Goal: Transaction & Acquisition: Purchase product/service

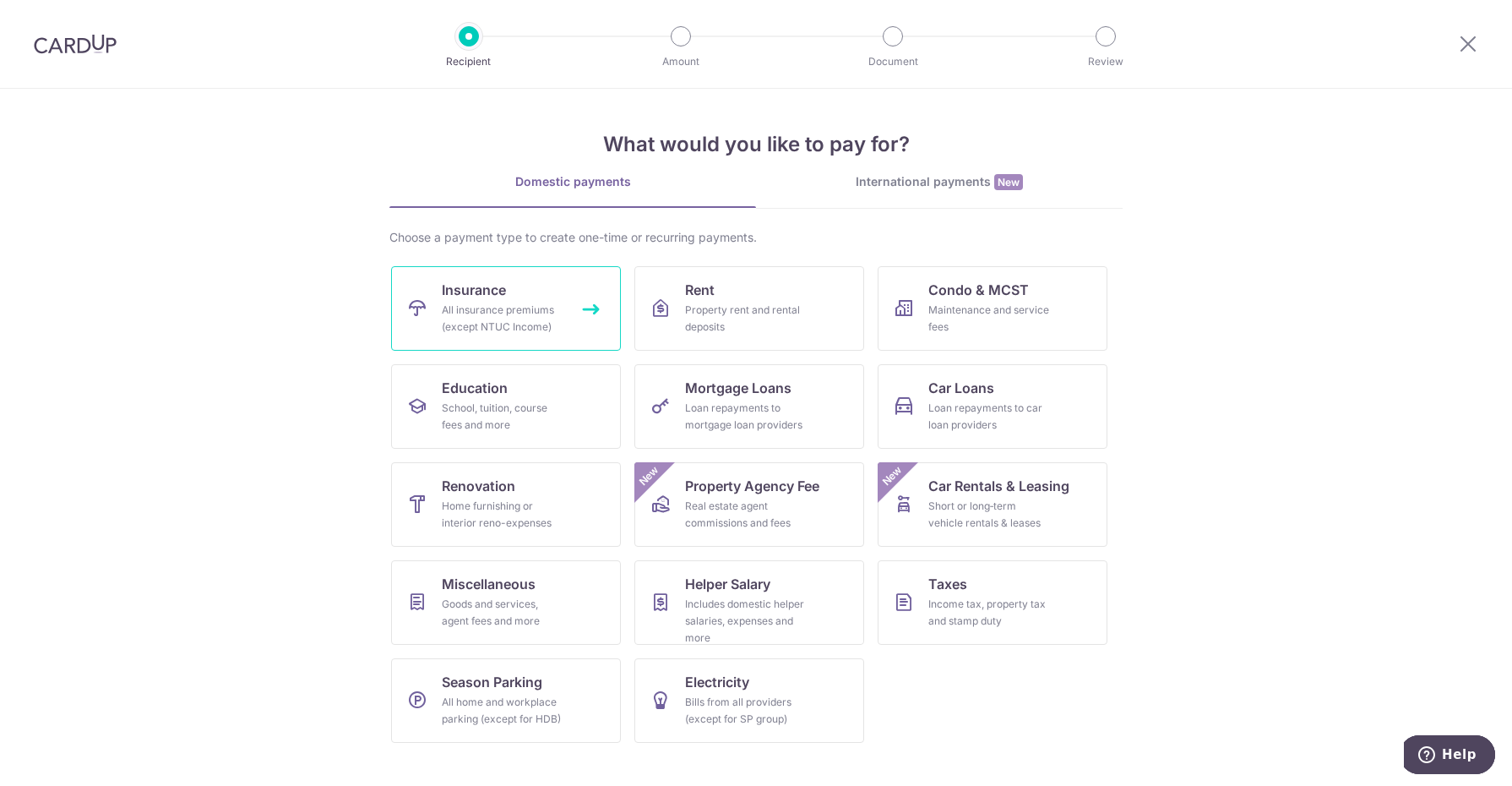
click at [520, 304] on div "All insurance premiums (except NTUC Income)" at bounding box center [503, 319] width 122 height 34
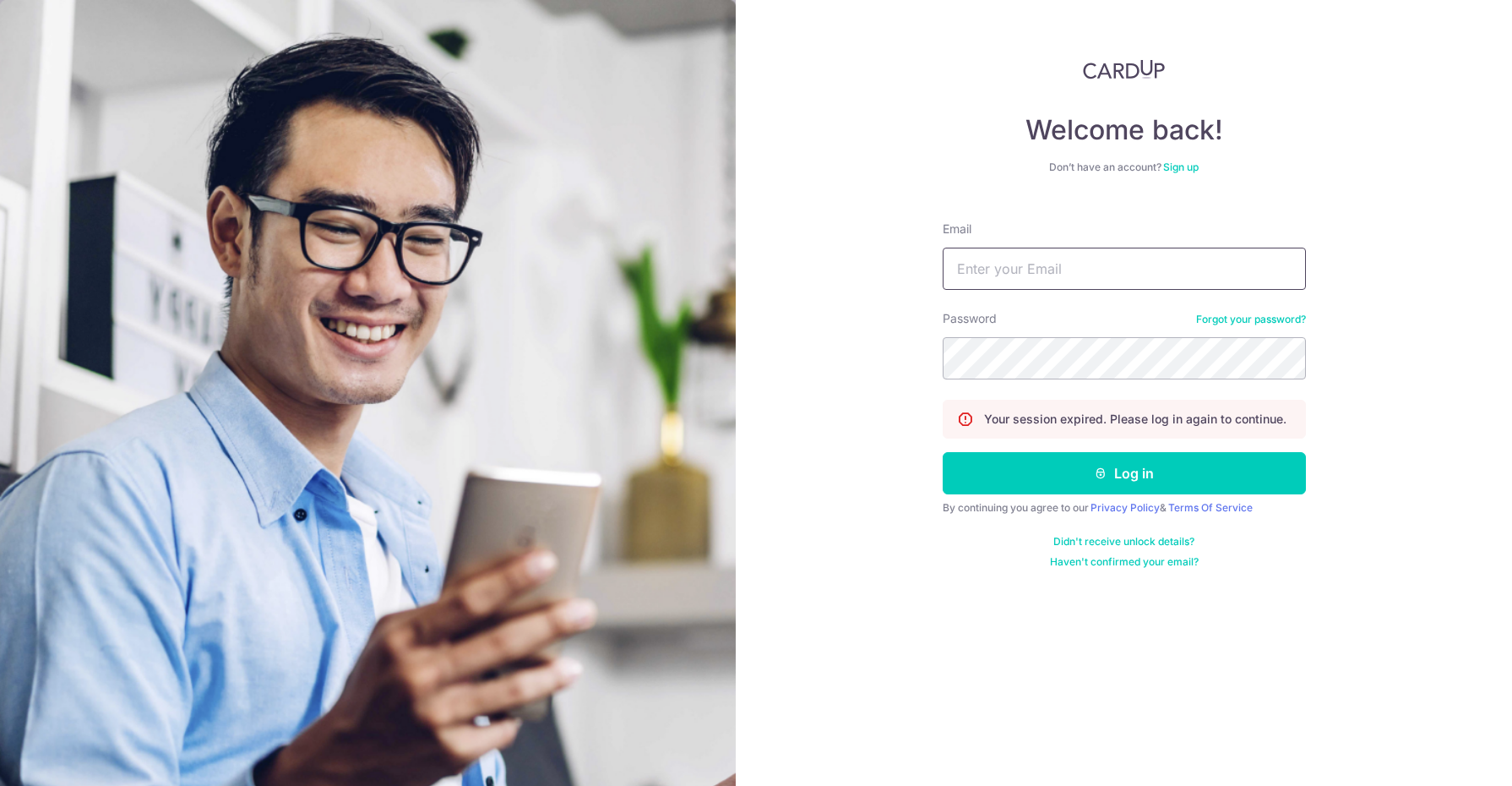
click at [1112, 251] on input "Email" at bounding box center [1125, 269] width 363 height 42
type input "candyzxy97@gmail.com"
click at [943, 452] on button "Log in" at bounding box center [1125, 473] width 363 height 42
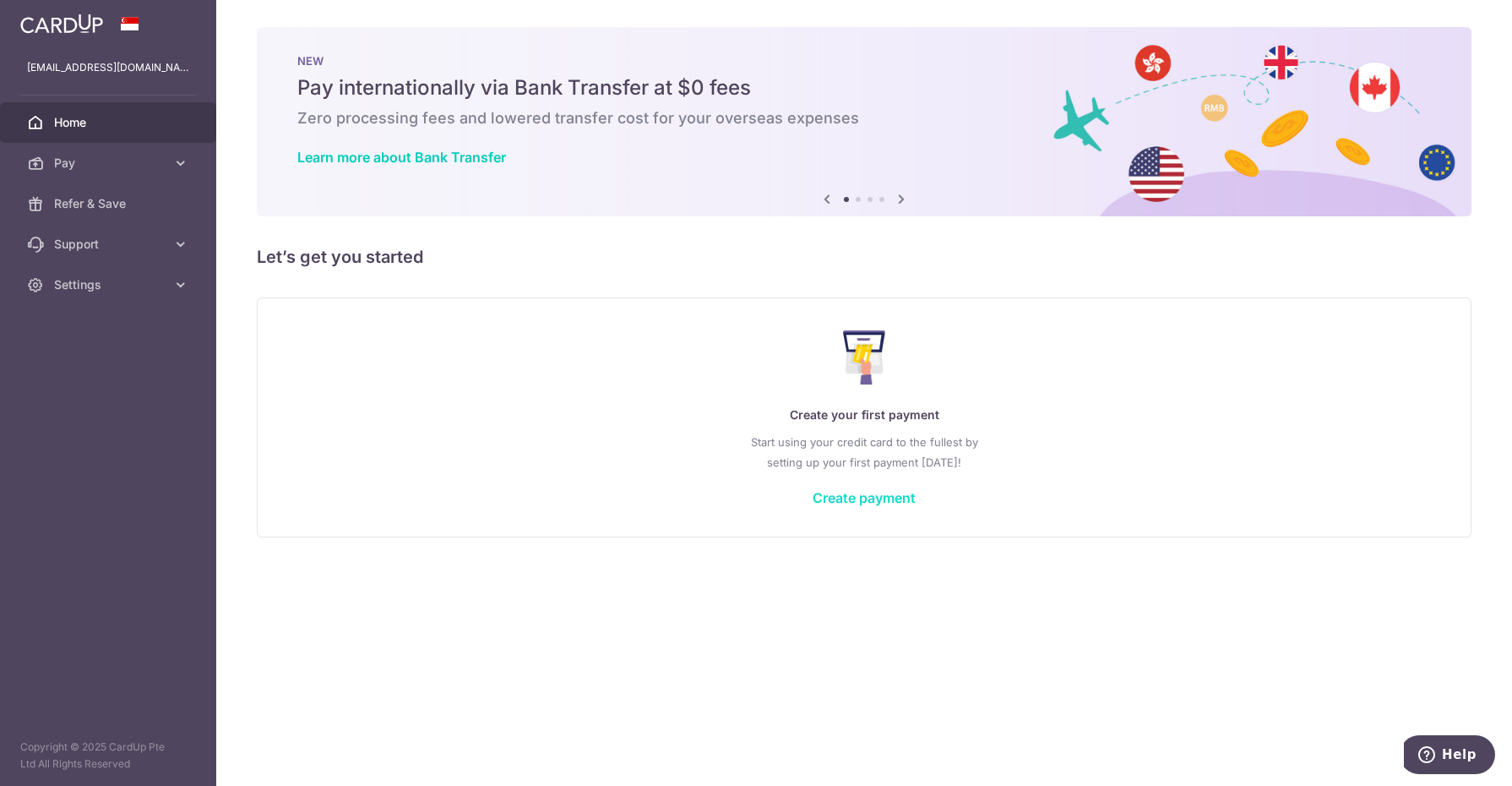
click at [884, 491] on link "Create payment" at bounding box center [863, 498] width 103 height 17
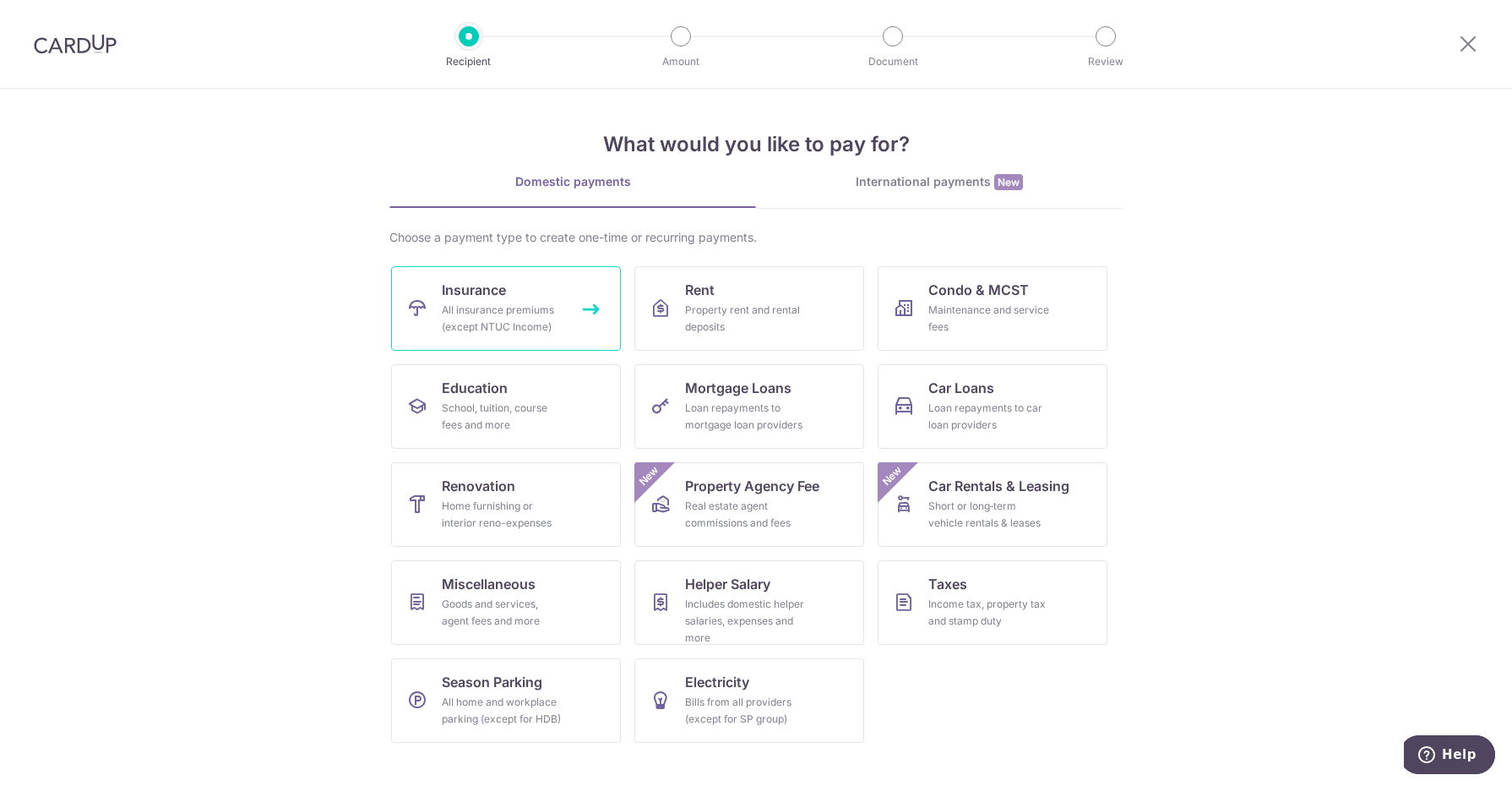
click at [505, 335] on link "Insurance All insurance premiums (except NTUC Income)" at bounding box center [505, 308] width 230 height 84
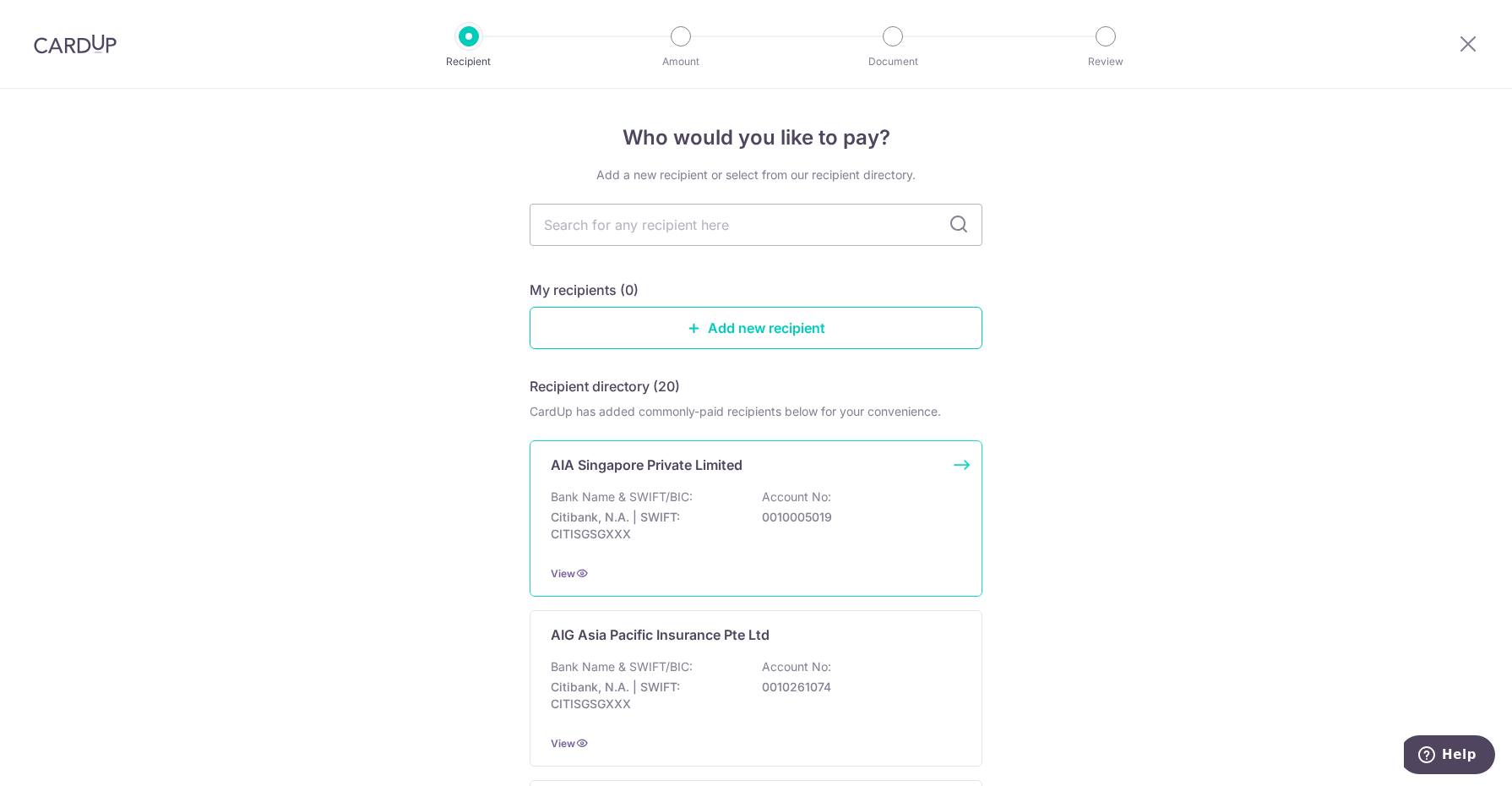
click at [798, 479] on div "AIA Singapore Private Limited Bank Name & SWIFT/BIC: Citibank, N.A. | SWIFT: CI…" at bounding box center [756, 518] width 453 height 157
